Goal: Task Accomplishment & Management: Use online tool/utility

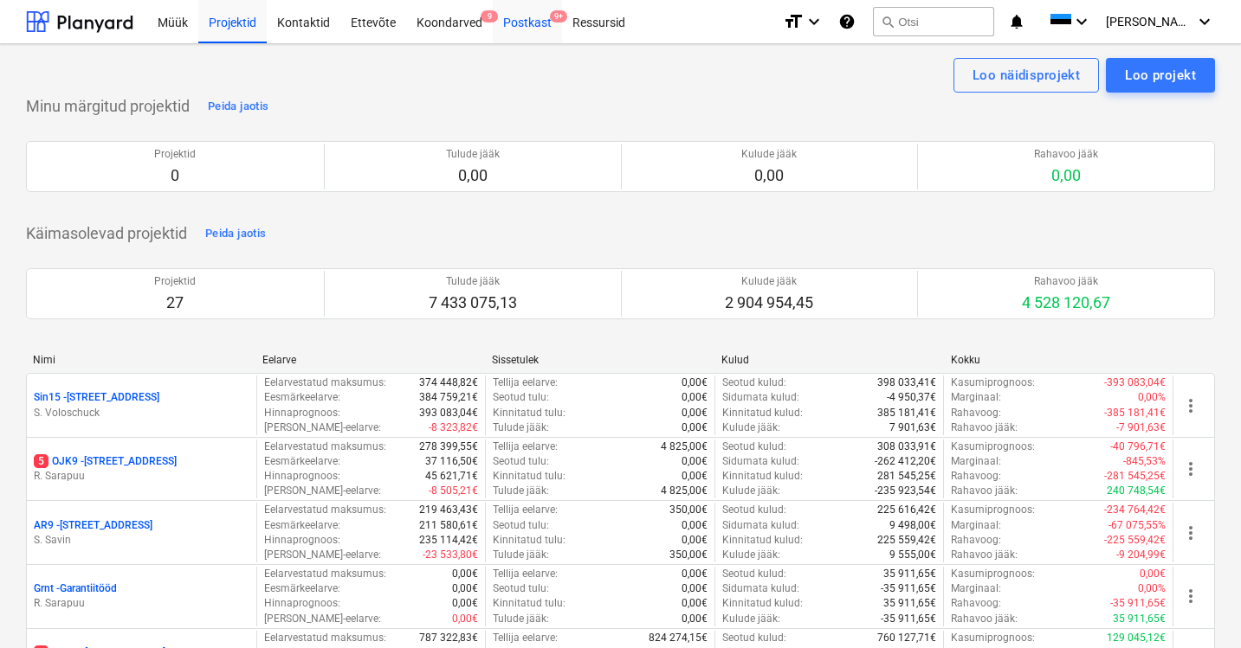
click at [516, 21] on div "Postkast 9+" at bounding box center [527, 21] width 69 height 44
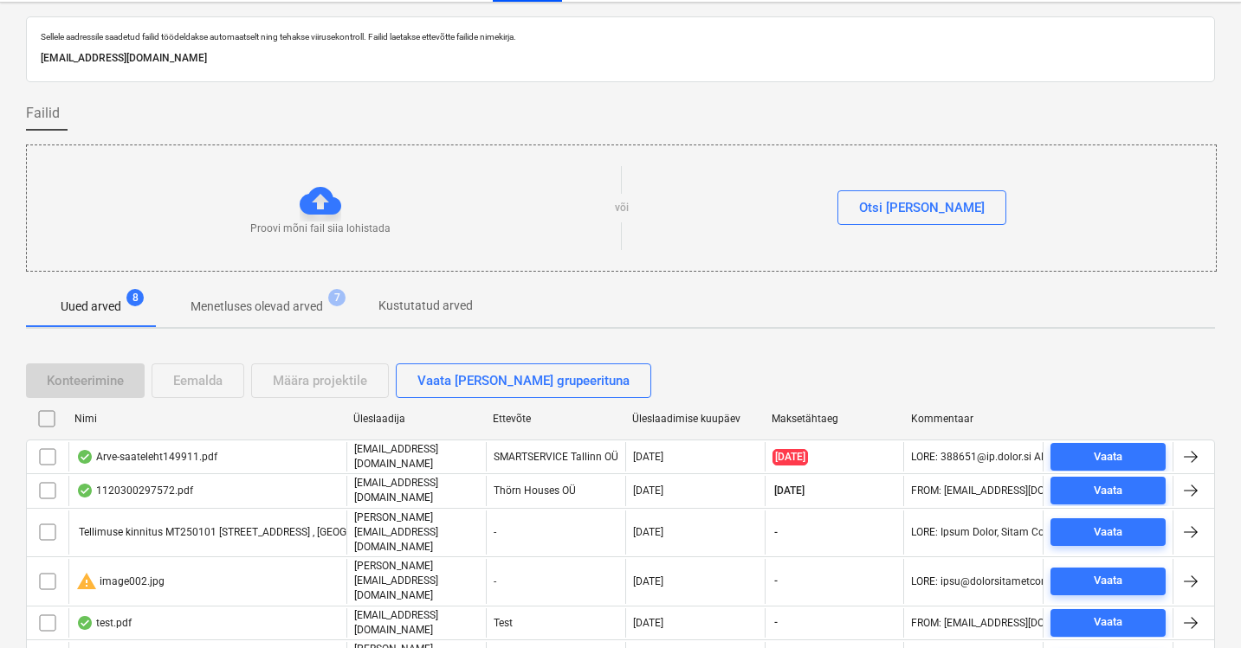
scroll to position [152, 0]
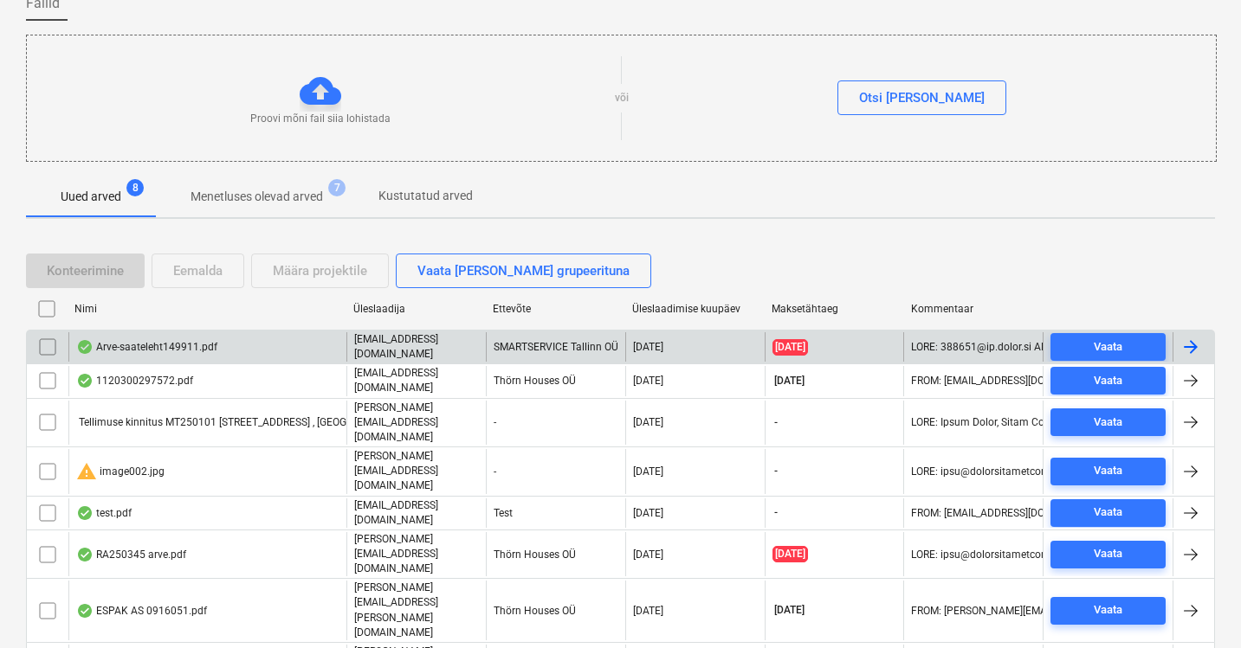
click at [183, 345] on div "Arve-saateleht149911.pdf" at bounding box center [146, 347] width 141 height 14
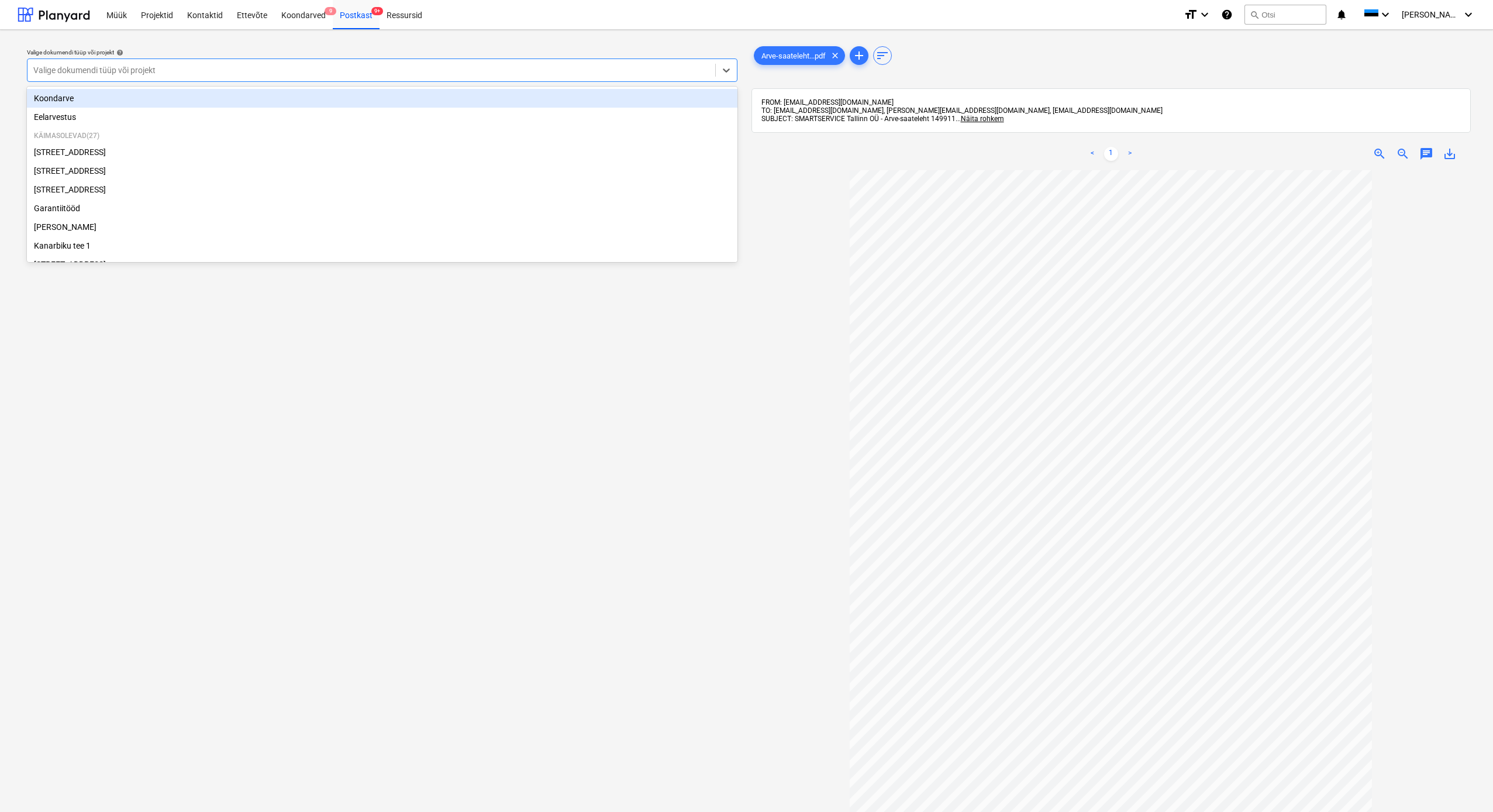
click at [191, 68] on div at bounding box center [371, 70] width 676 height 11
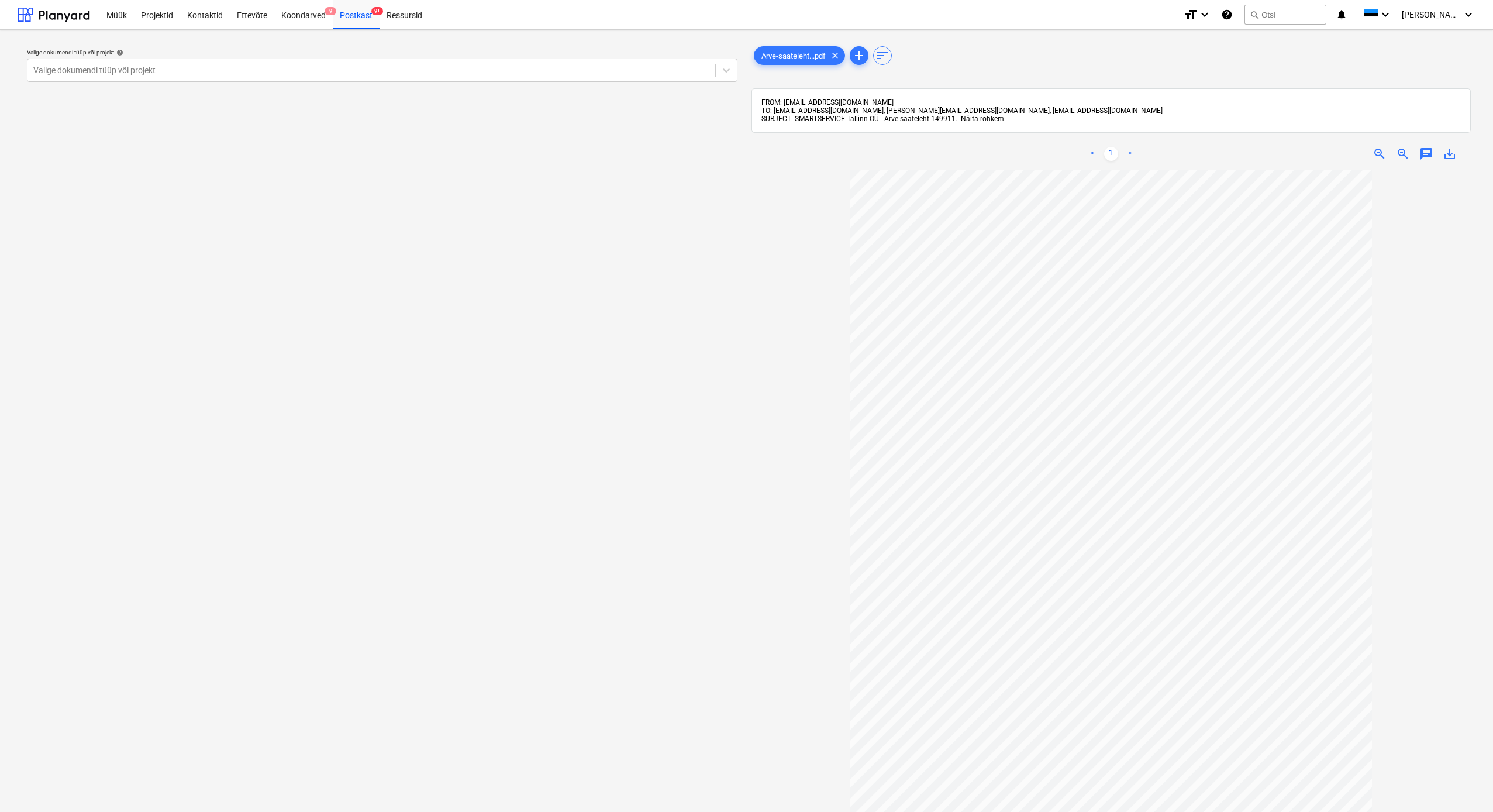
click at [842, 120] on span "Näita rohkem" at bounding box center [982, 119] width 43 height 8
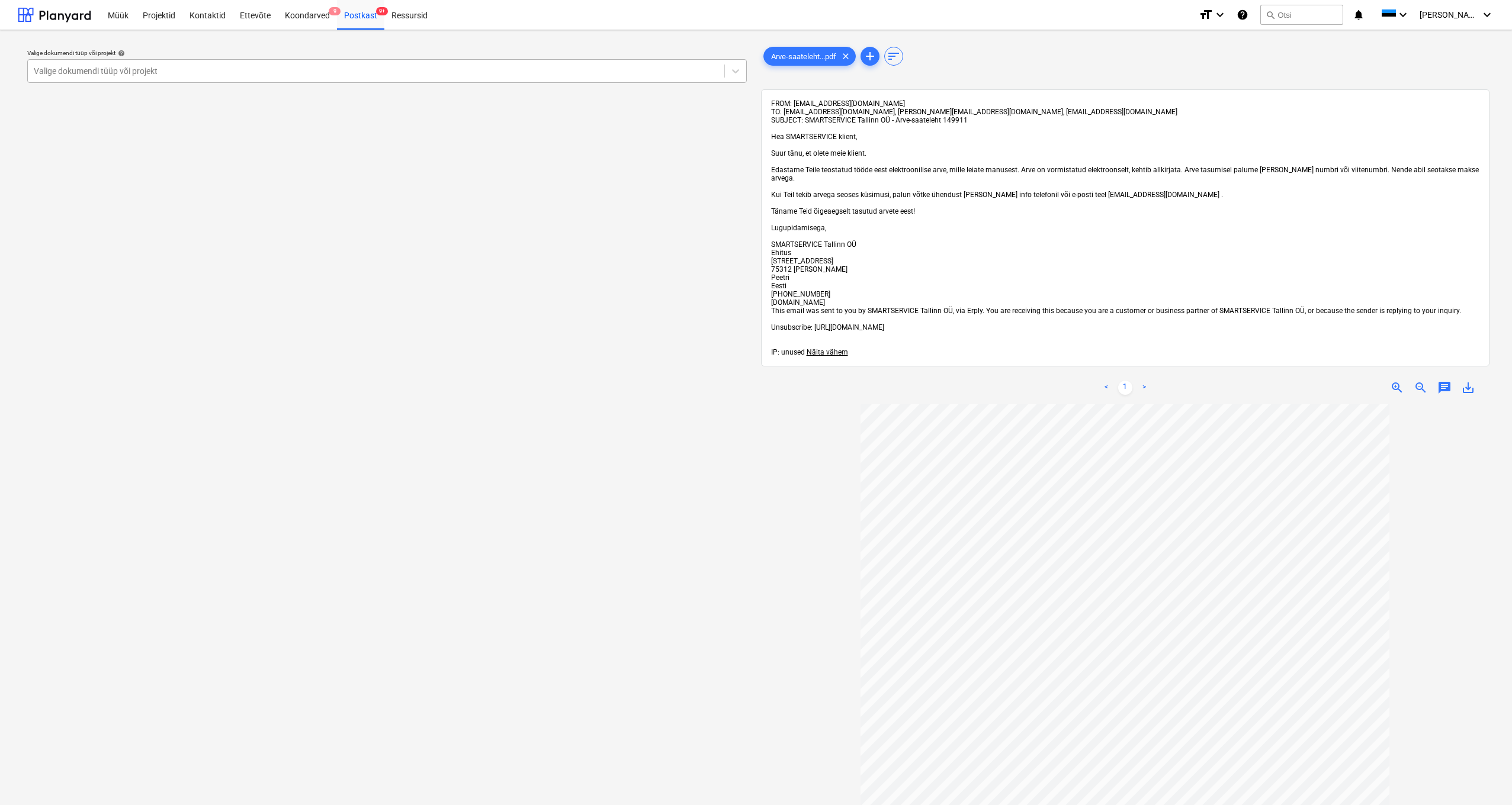
click at [131, 72] on div "Valige dokumendi tüüp või projekt" at bounding box center [376, 71] width 685 height 10
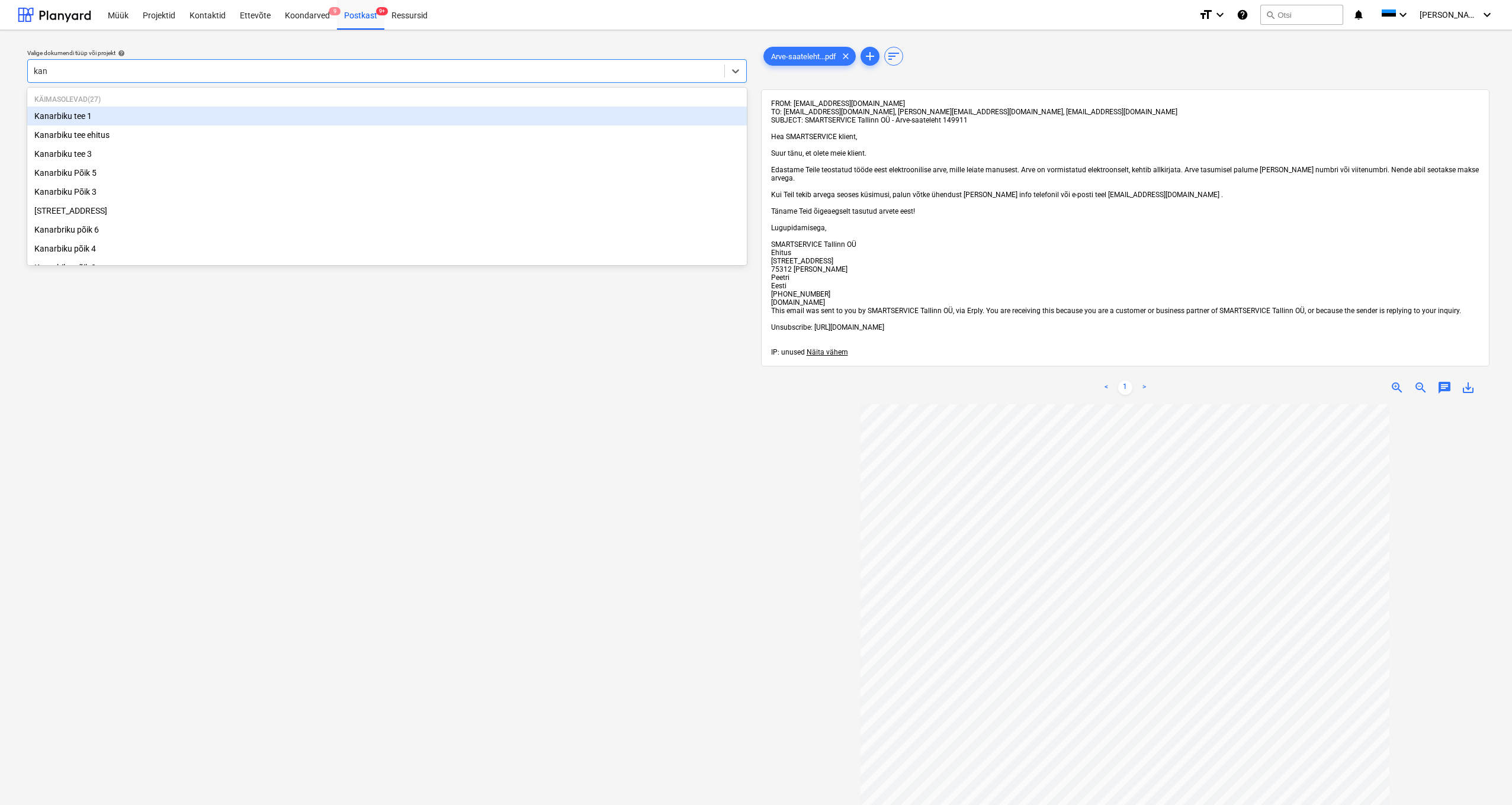
type input "kana"
click at [70, 121] on div "Kanarbiku tee 1" at bounding box center [387, 116] width 720 height 19
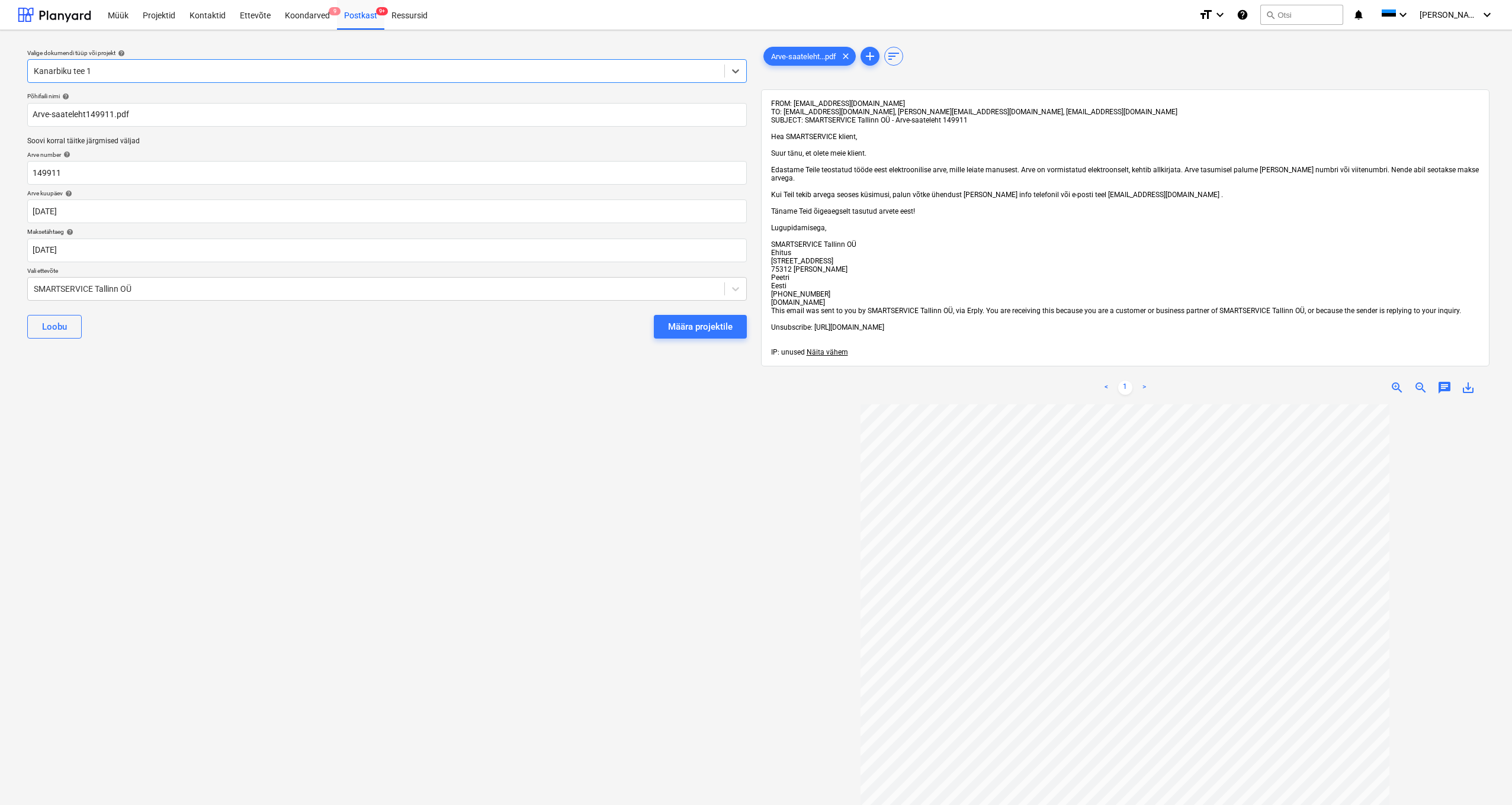
drag, startPoint x: 703, startPoint y: 322, endPoint x: 753, endPoint y: 332, distance: 51.0
click at [703, 322] on div "Määra projektile" at bounding box center [701, 327] width 64 height 16
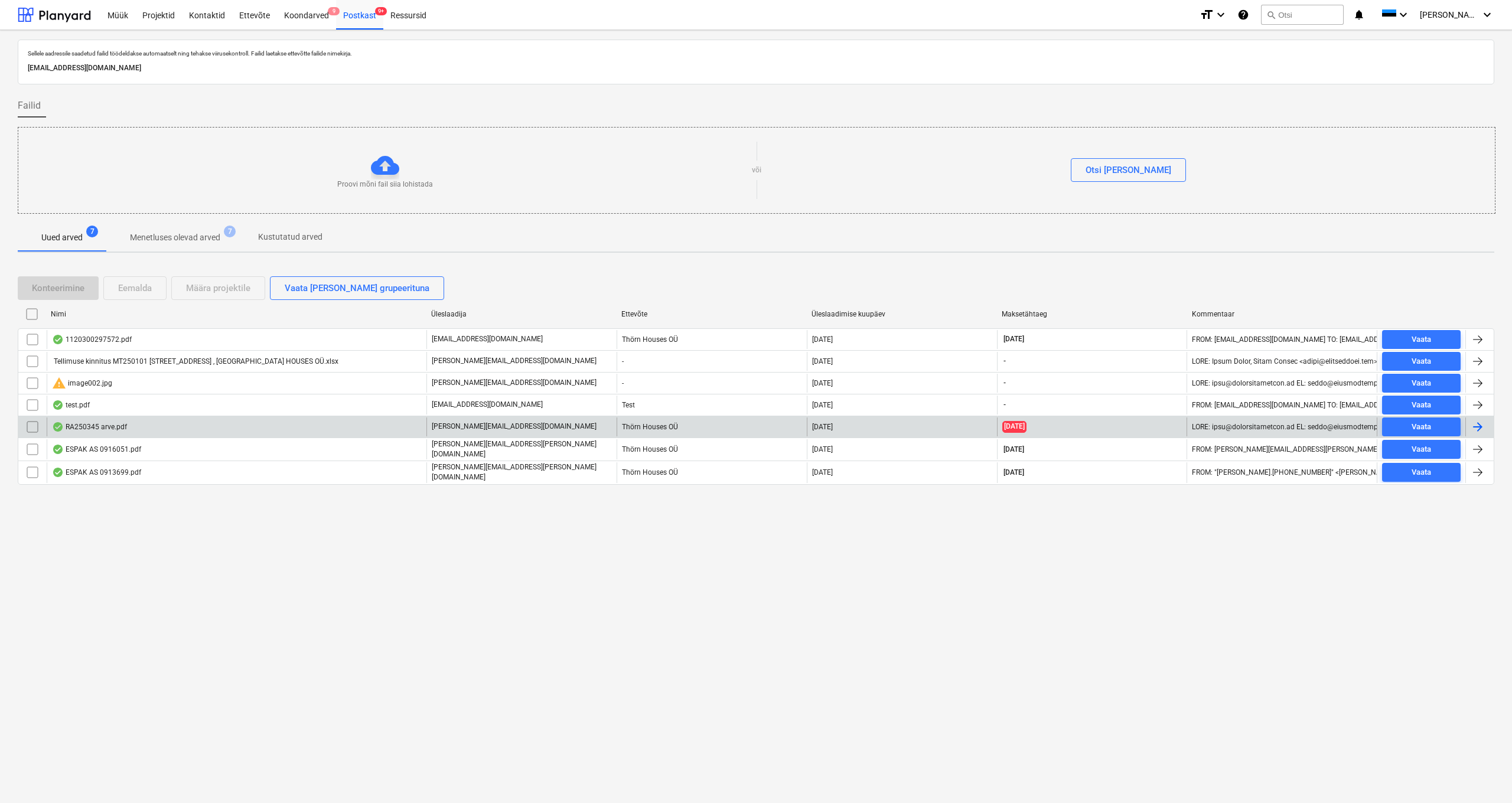
click at [88, 425] on div "RA250345 arve.pdf" at bounding box center [89, 427] width 75 height 10
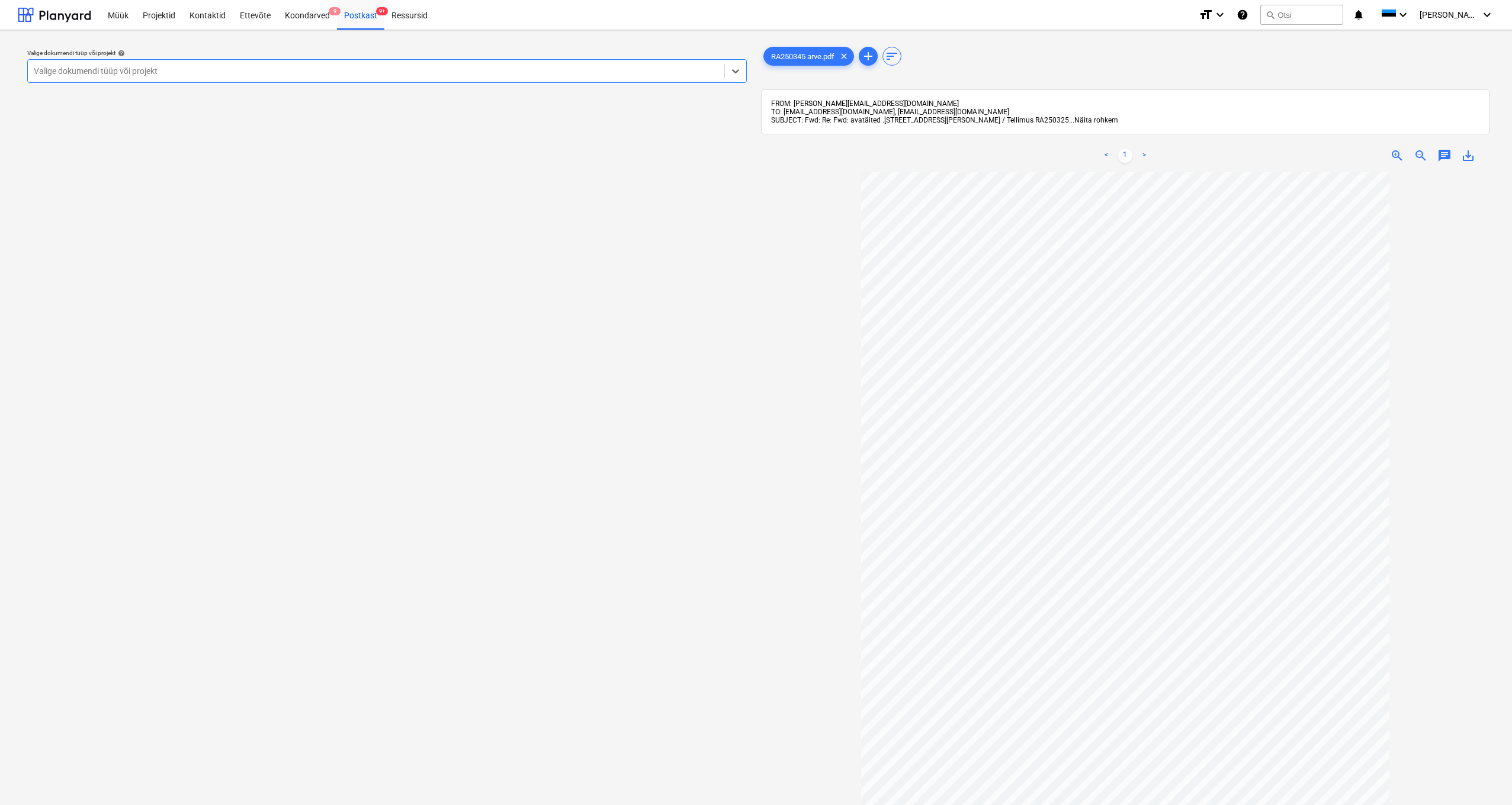
click at [852, 120] on span "Näita rohkem" at bounding box center [1096, 120] width 44 height 8
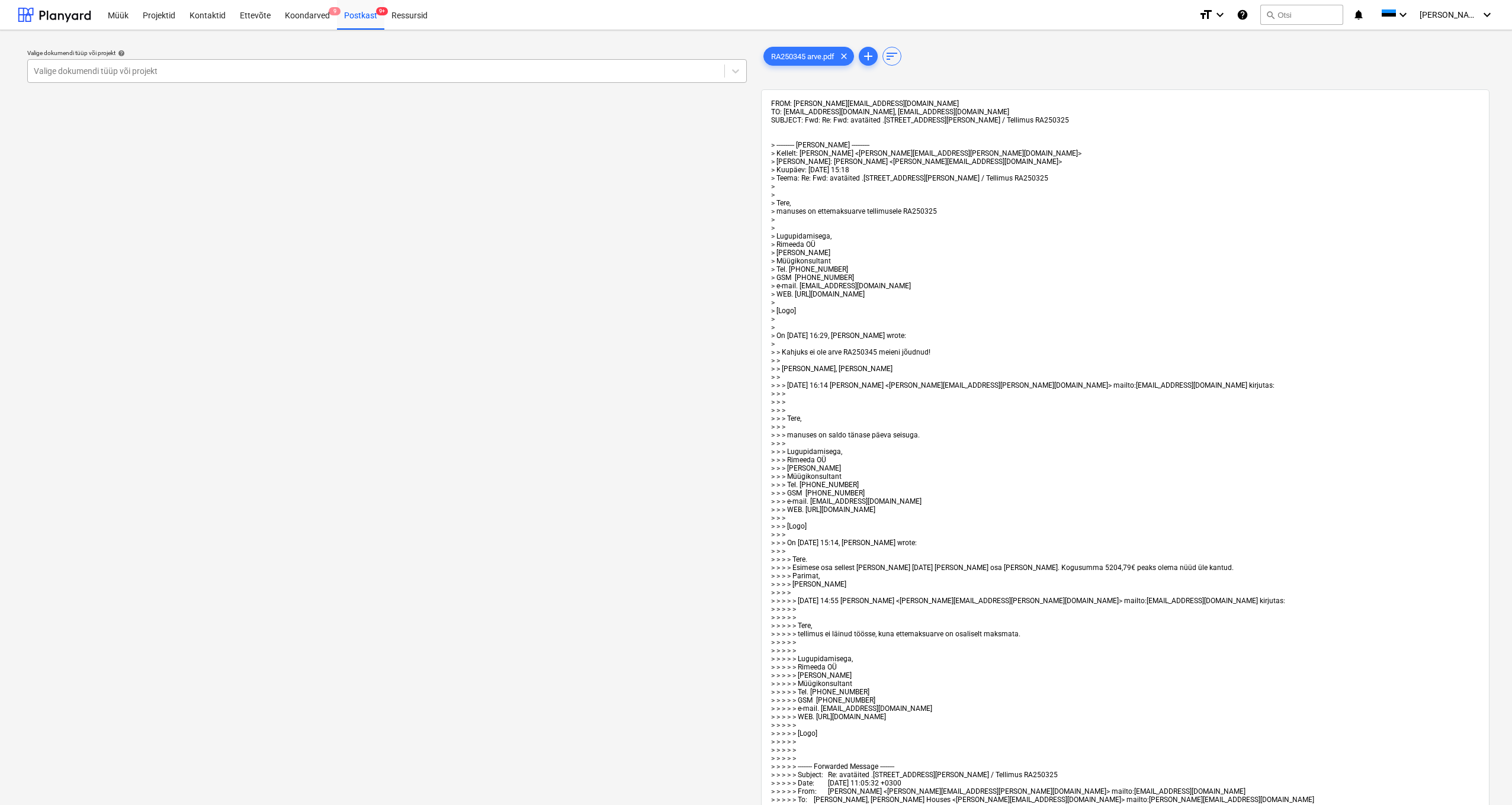
click at [75, 75] on div "Valige dokumendi tüüp või projekt" at bounding box center [376, 71] width 685 height 10
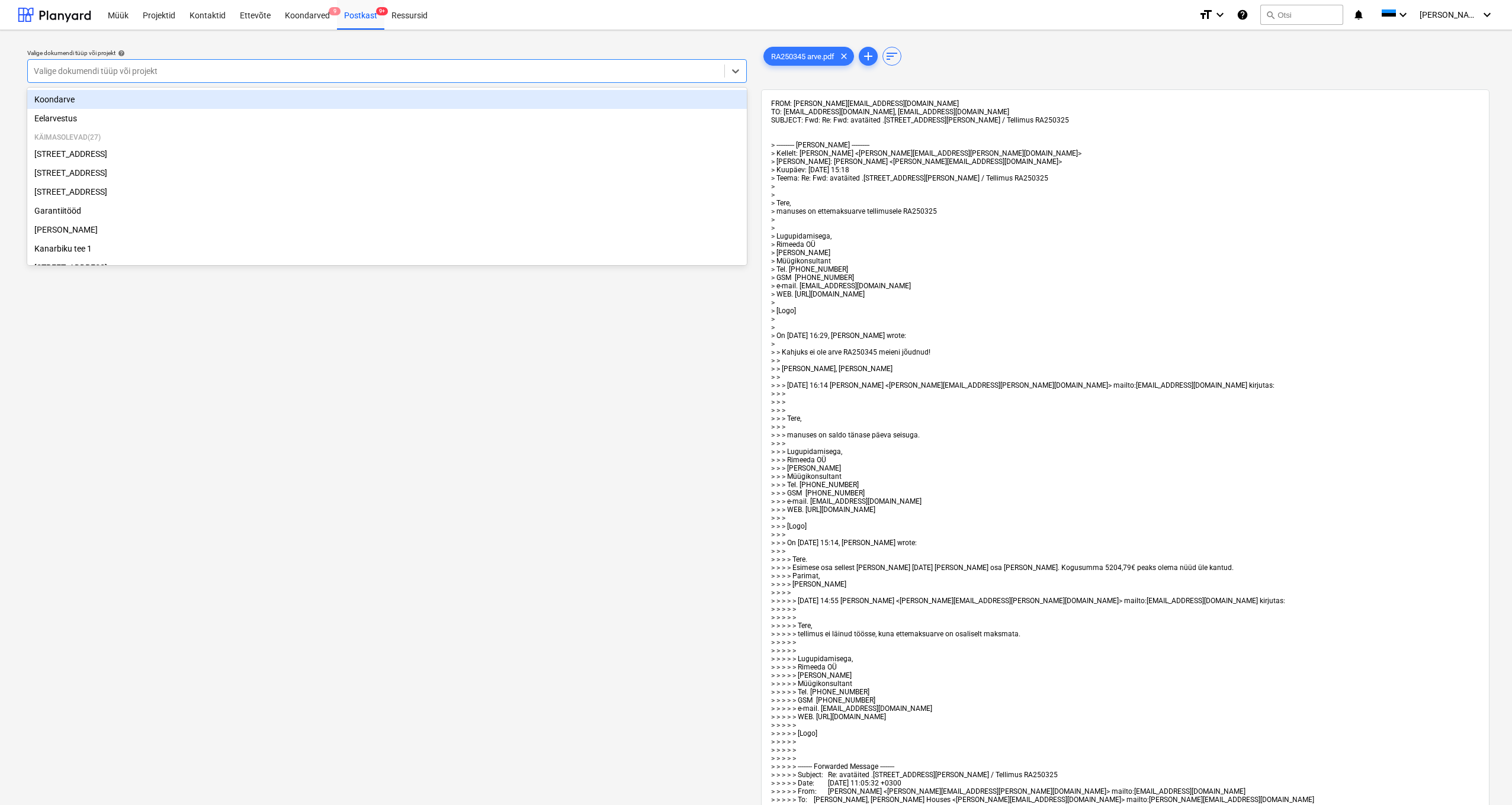
click at [852, 57] on div "RA250345 arve.pdf clear add sort" at bounding box center [1125, 56] width 729 height 24
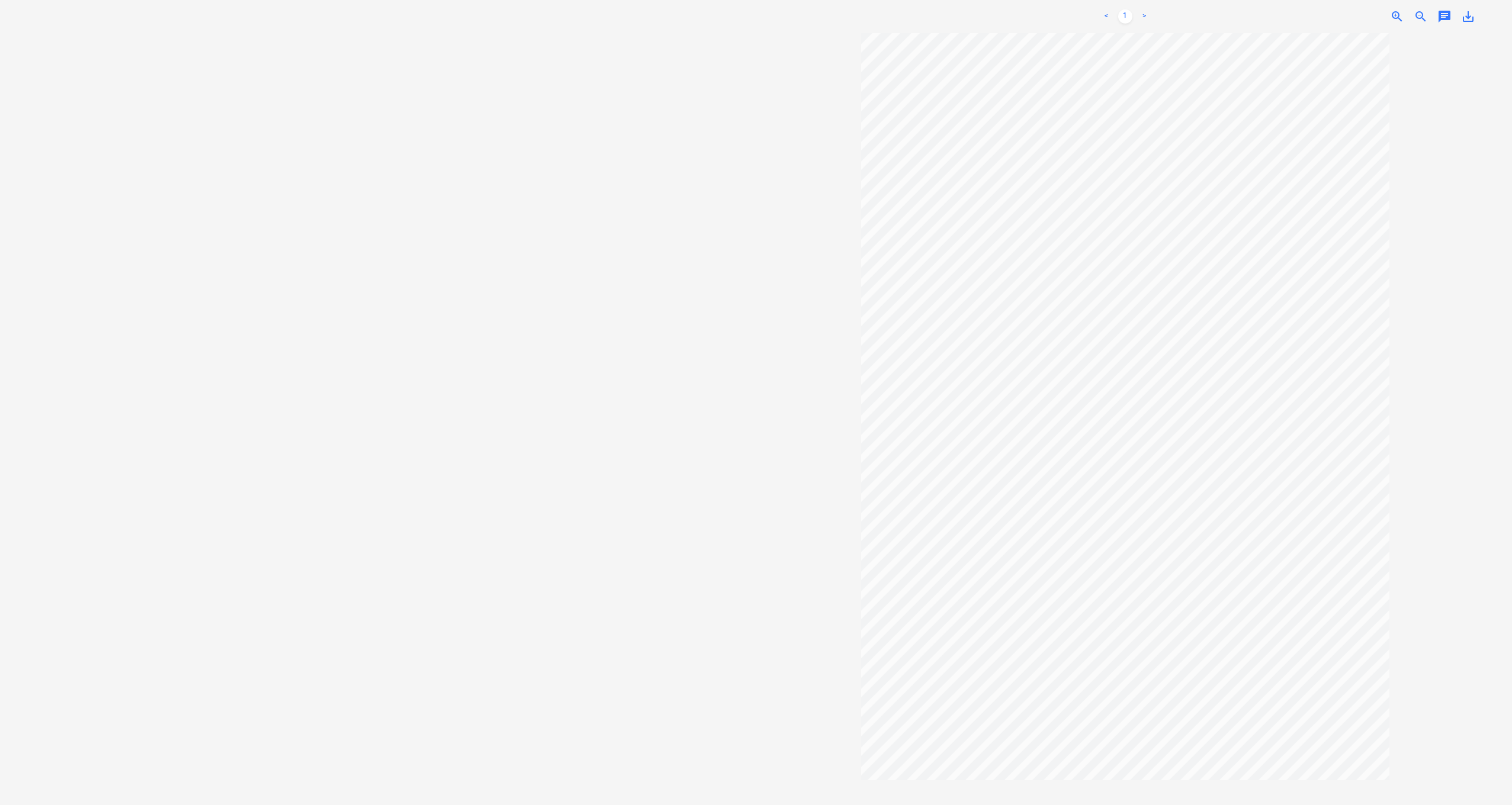
scroll to position [1180, 0]
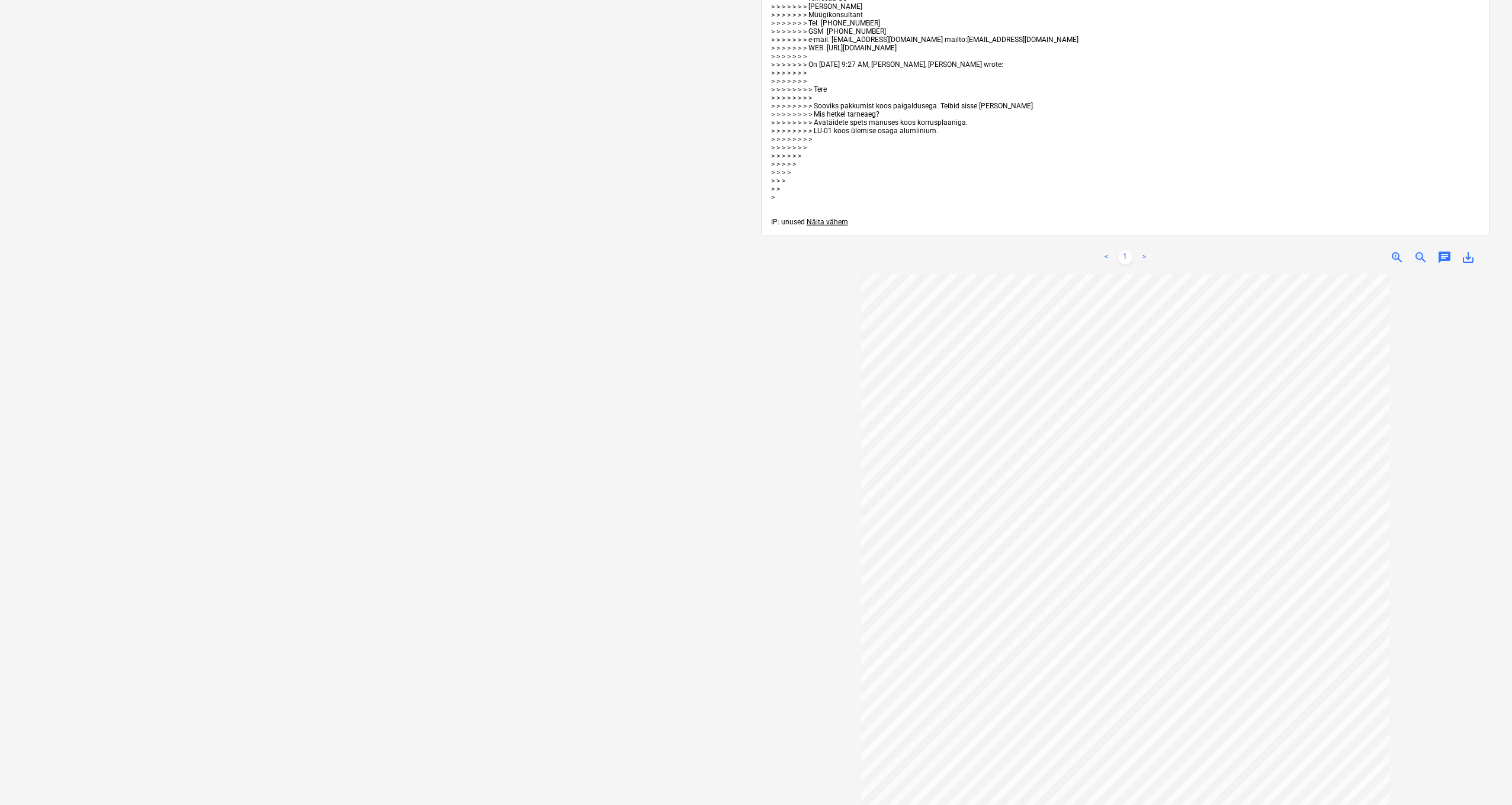
click at [833, 218] on span "Näita vähem" at bounding box center [827, 222] width 42 height 8
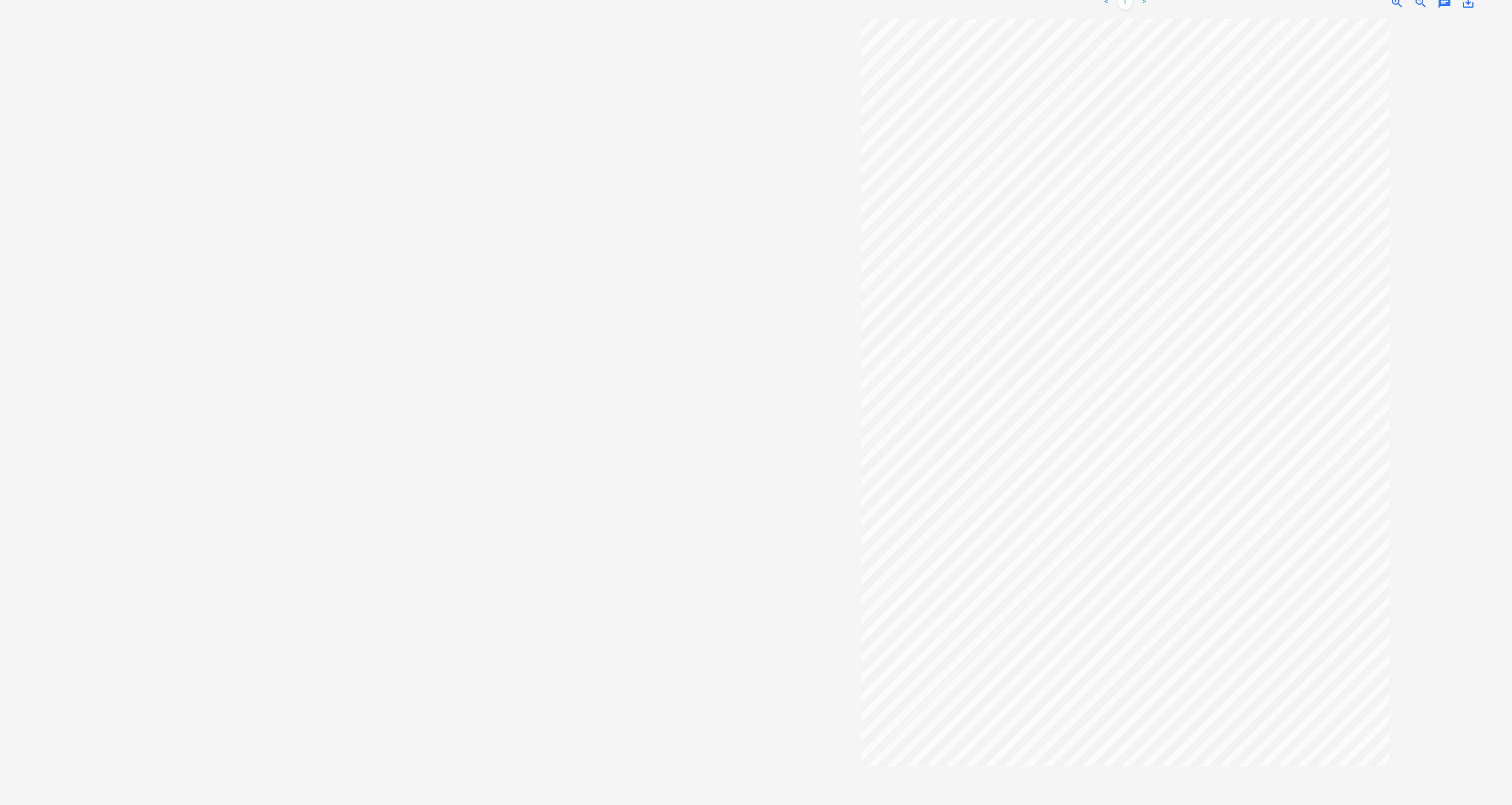
scroll to position [0, 0]
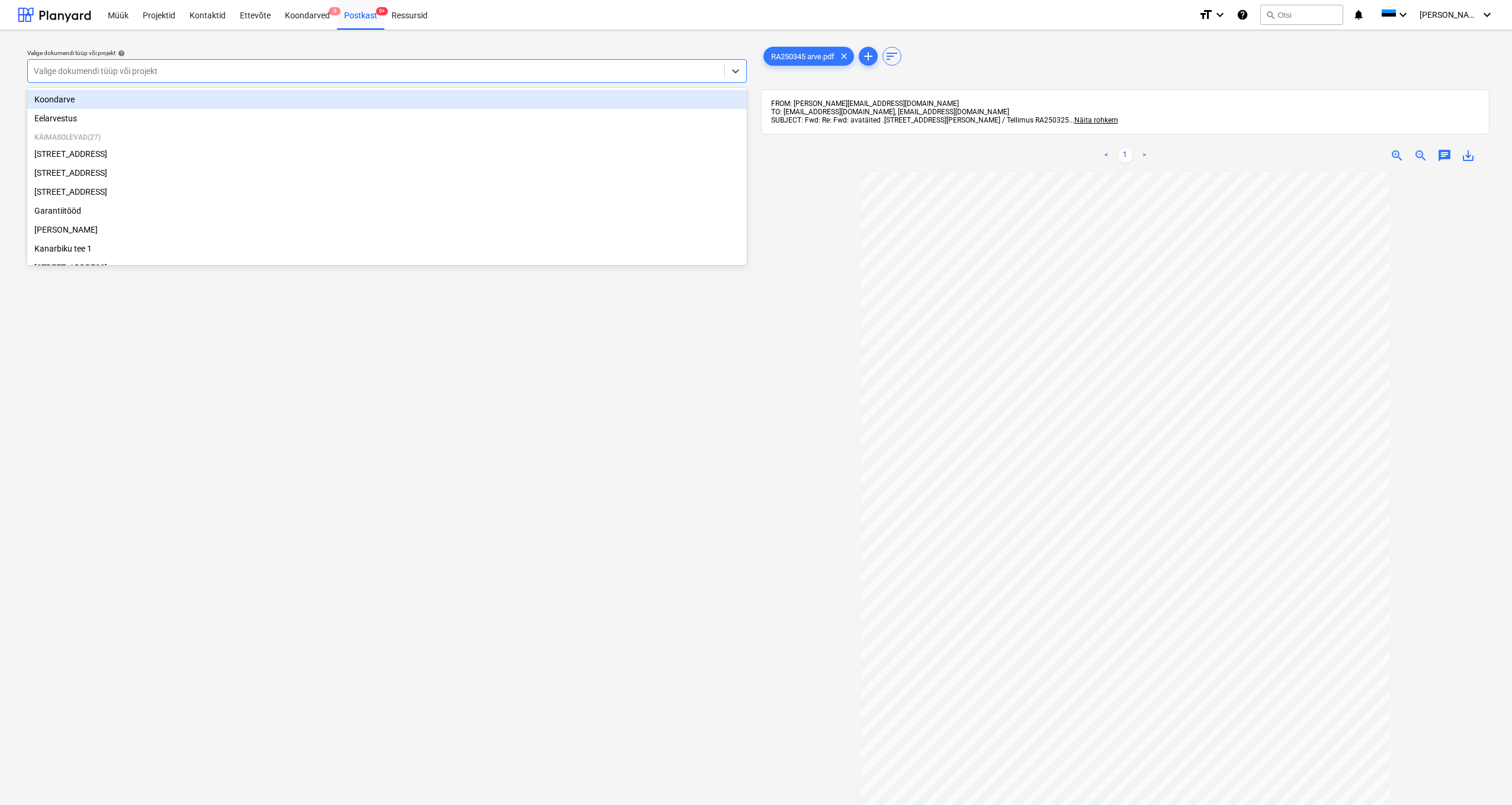
click at [57, 67] on div "Valige dokumendi tüüp või projekt" at bounding box center [376, 71] width 685 height 10
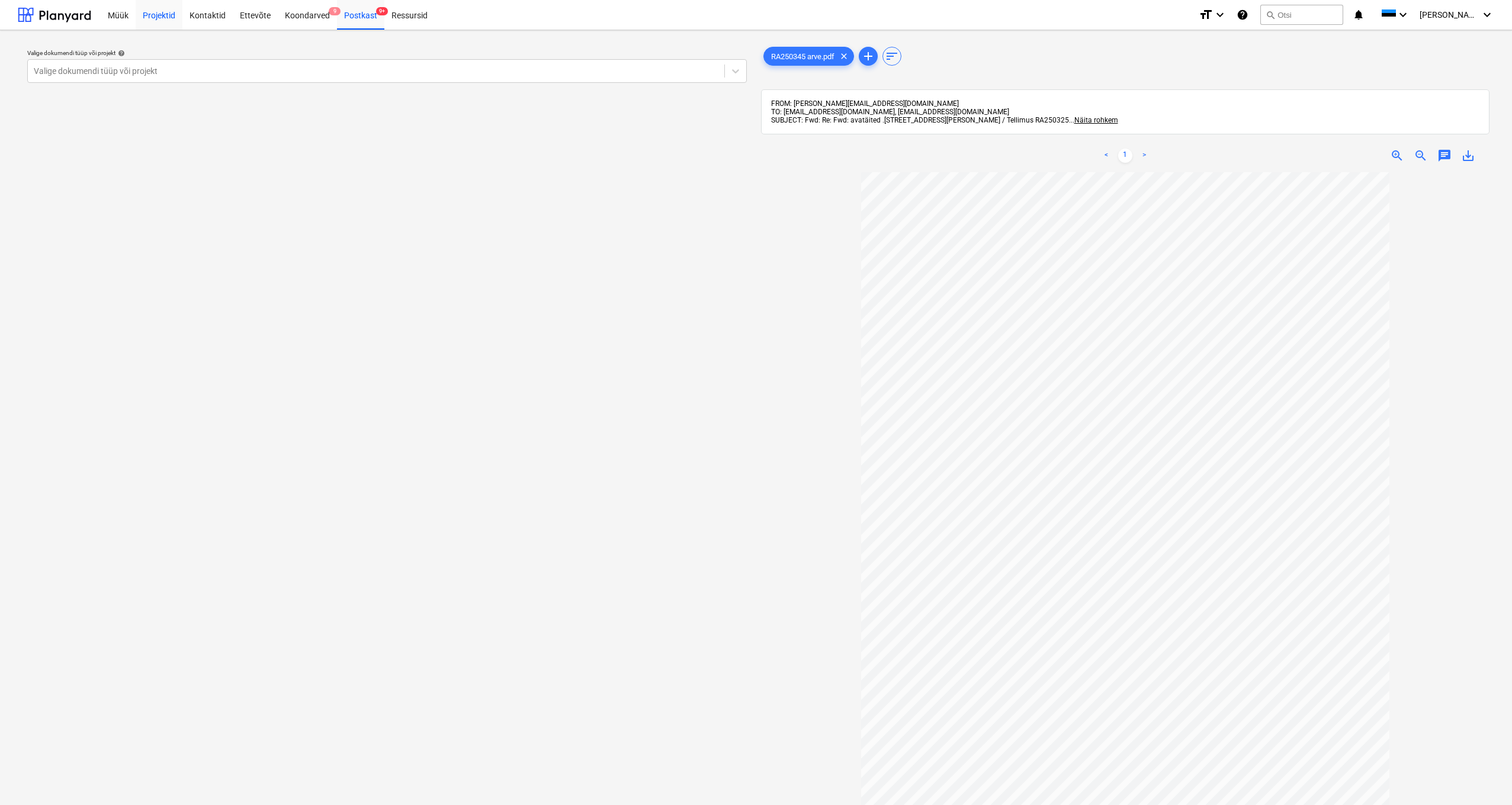
click at [166, 16] on div "Projektid" at bounding box center [159, 14] width 47 height 30
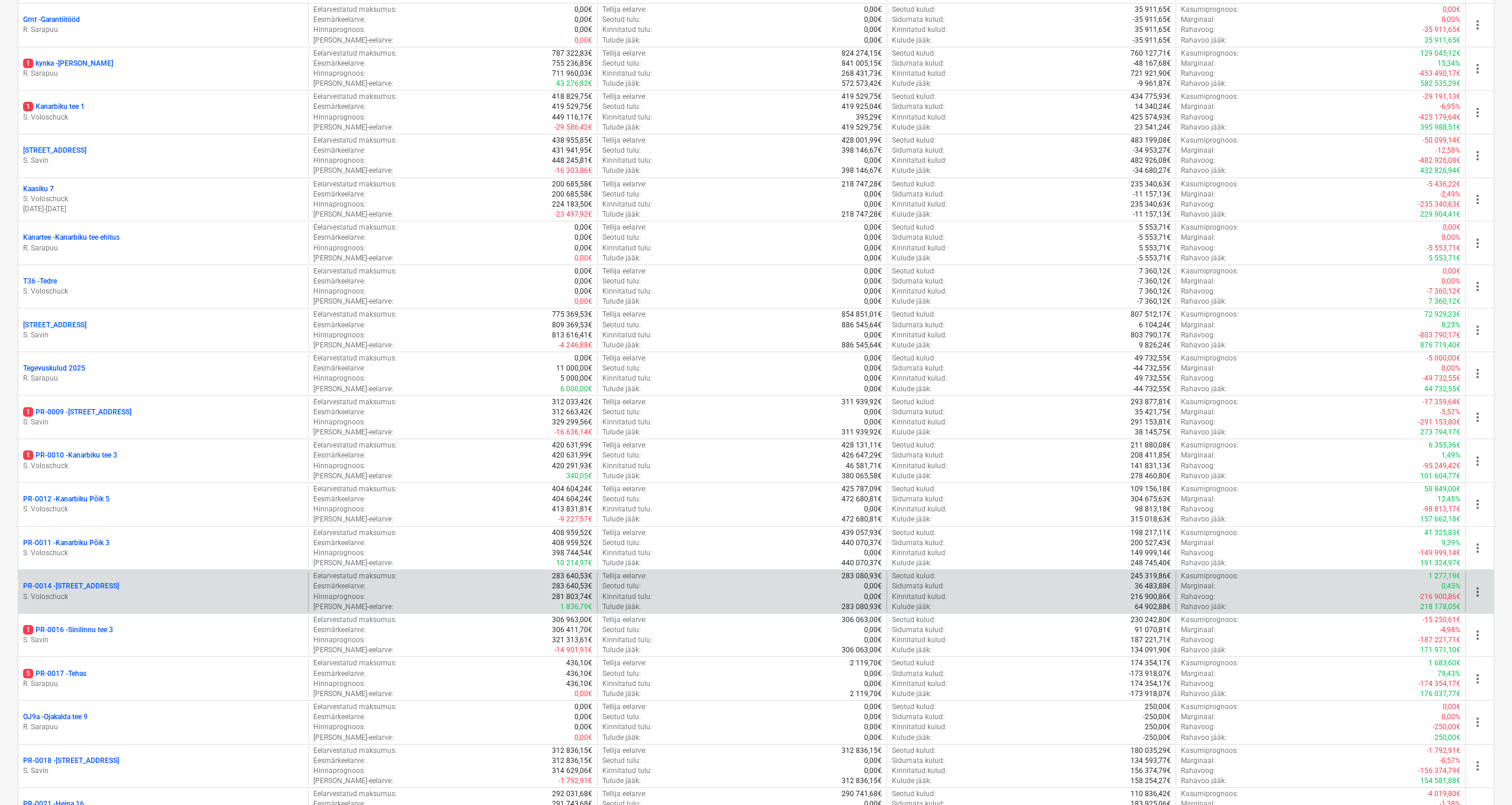
scroll to position [901, 0]
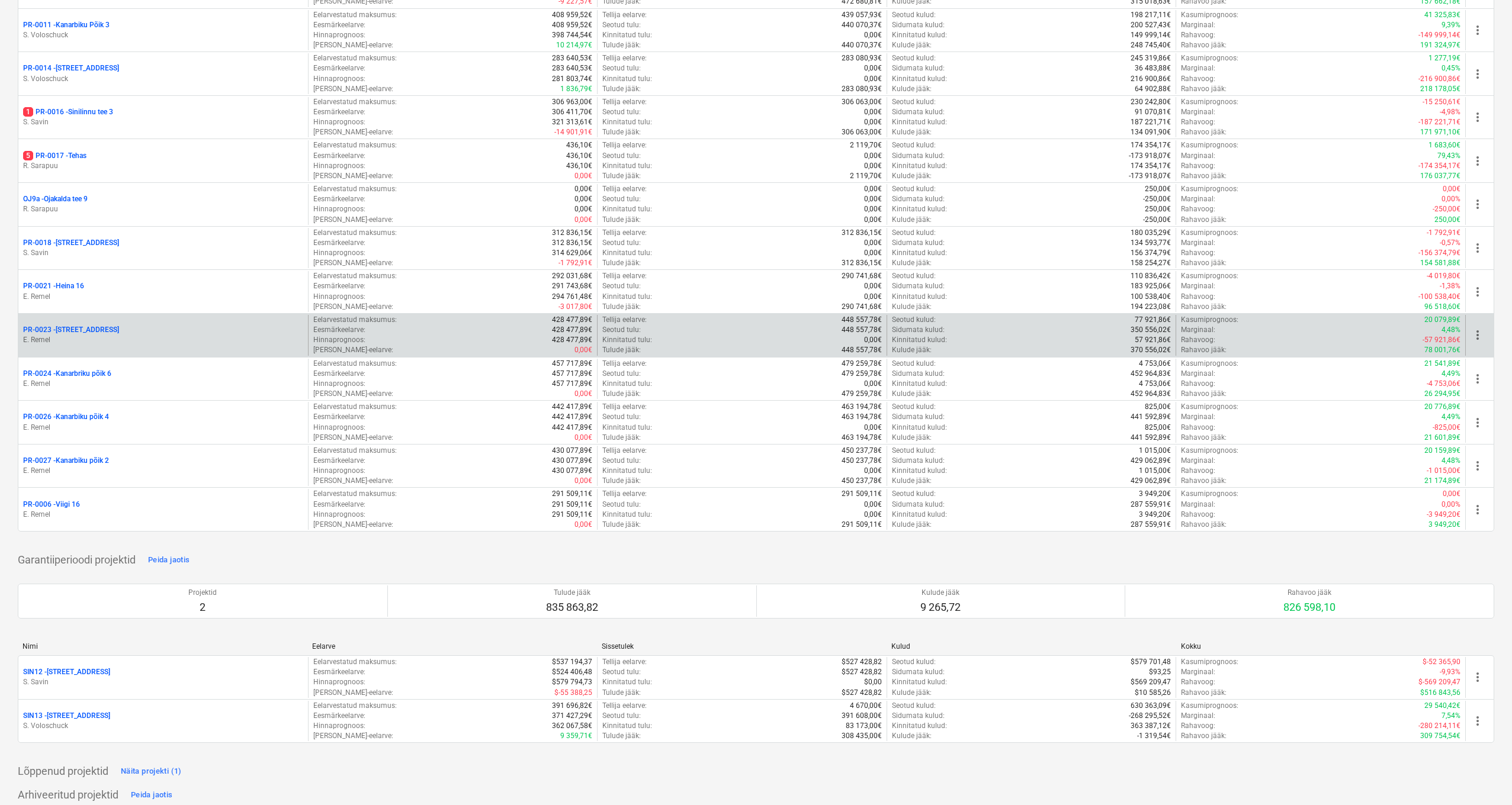
click at [71, 325] on p "PR-0023 - Kanarbriku tee 7" at bounding box center [71, 330] width 96 height 10
